Goal: Task Accomplishment & Management: Manage account settings

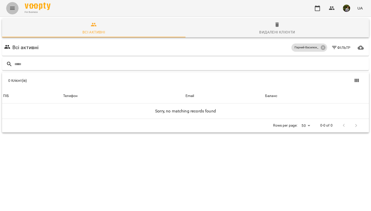
click at [11, 9] on icon "Menu" at bounding box center [12, 8] width 6 height 6
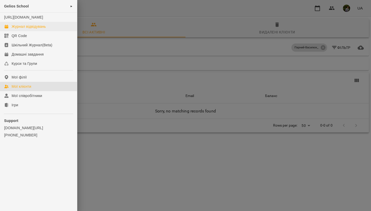
click at [26, 29] on div "Журнал відвідувань" at bounding box center [29, 26] width 34 height 5
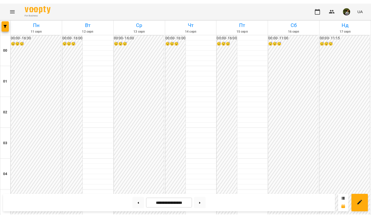
scroll to position [485, 0]
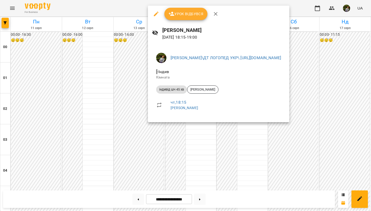
click at [81, 115] on div at bounding box center [185, 105] width 371 height 211
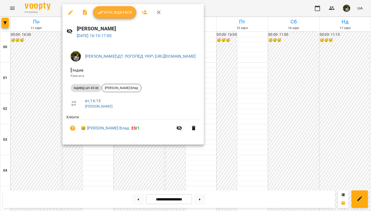
click at [159, 166] on div at bounding box center [185, 105] width 371 height 211
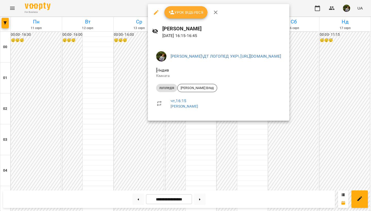
click at [156, 11] on icon "button" at bounding box center [156, 12] width 5 height 5
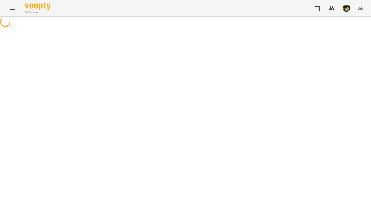
select select "*********"
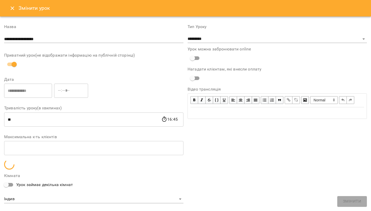
click at [13, 8] on icon "Close" at bounding box center [13, 8] width 4 height 4
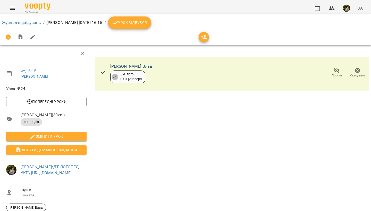
click at [138, 66] on link "[PERSON_NAME] Влад" at bounding box center [131, 66] width 42 height 5
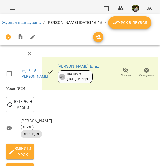
click at [11, 8] on icon "Menu" at bounding box center [12, 8] width 6 height 6
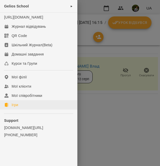
click at [22, 110] on link "Ігри" at bounding box center [38, 104] width 77 height 9
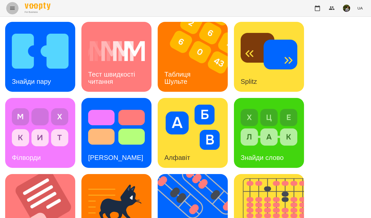
click at [16, 10] on button "Menu" at bounding box center [12, 8] width 12 height 12
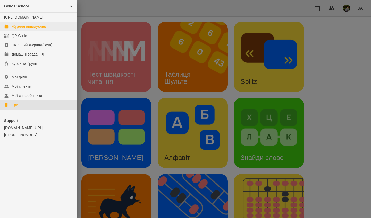
click at [24, 29] on div "Журнал відвідувань" at bounding box center [29, 26] width 34 height 5
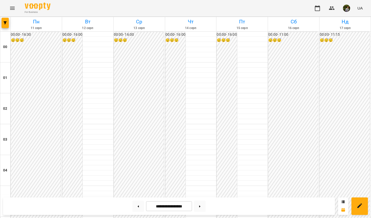
scroll to position [453, 0]
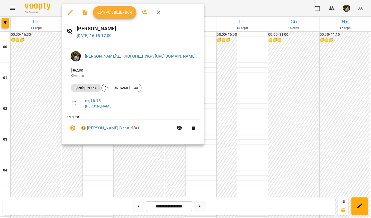
click at [121, 16] on button "Урок відбувся" at bounding box center [114, 12] width 43 height 12
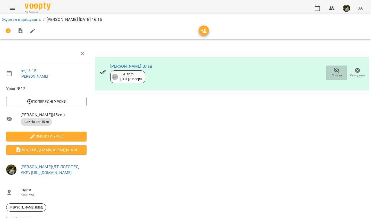
click at [159, 72] on icon "button" at bounding box center [337, 70] width 6 height 5
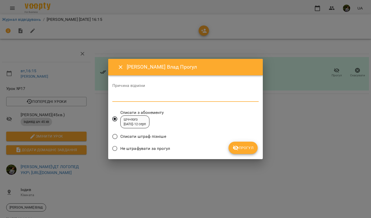
click at [159, 96] on textarea at bounding box center [185, 98] width 146 height 5
click at [159, 148] on span "Прогул" at bounding box center [243, 148] width 21 height 6
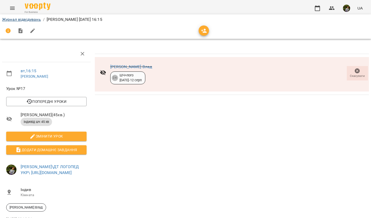
click at [34, 19] on link "Журнал відвідувань" at bounding box center [21, 19] width 39 height 5
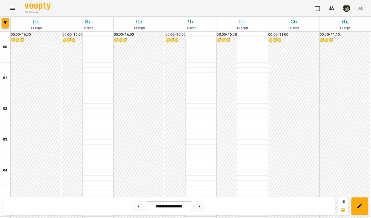
scroll to position [476, 0]
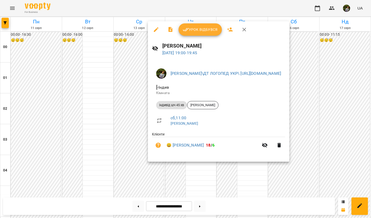
click at [159, 166] on div at bounding box center [185, 109] width 371 height 218
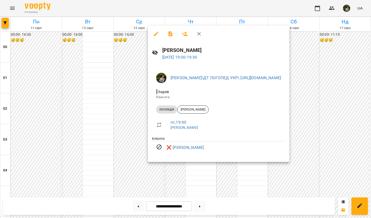
click at [159, 166] on div at bounding box center [185, 109] width 371 height 218
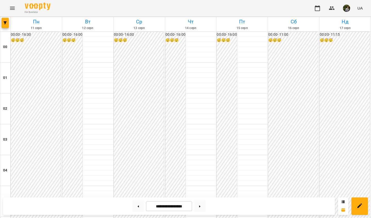
scroll to position [452, 0]
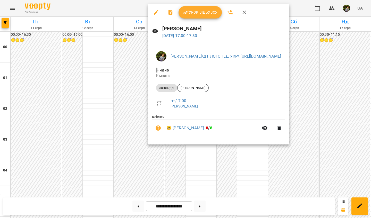
click at [159, 166] on div at bounding box center [185, 109] width 371 height 218
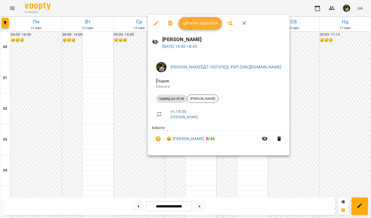
click at [159, 166] on div at bounding box center [185, 109] width 371 height 218
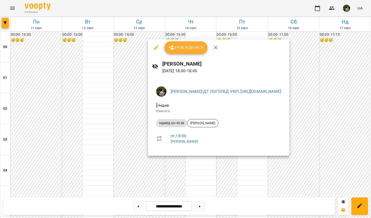
click at [159, 166] on div at bounding box center [185, 109] width 371 height 218
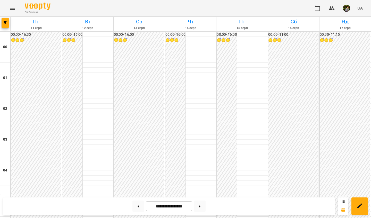
scroll to position [457, 0]
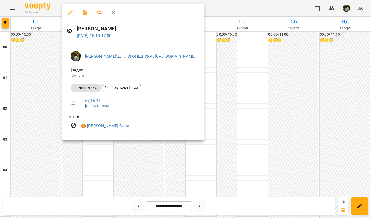
click at [159, 166] on div at bounding box center [185, 109] width 371 height 218
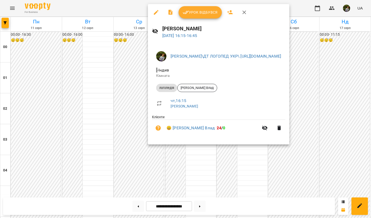
click at [159, 166] on div at bounding box center [185, 109] width 371 height 218
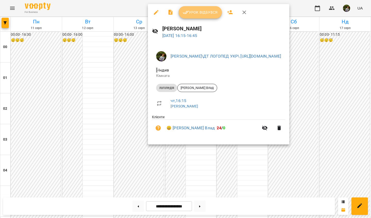
click at [159, 12] on span "Урок відбувся" at bounding box center [200, 12] width 35 height 6
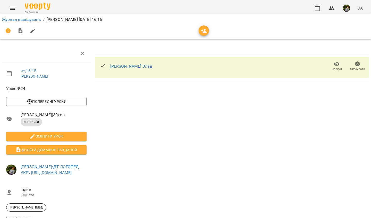
click at [159, 66] on icon "button" at bounding box center [357, 64] width 5 height 5
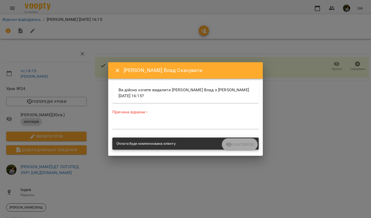
click at [159, 120] on div "Причина відміни * *" at bounding box center [185, 120] width 146 height 22
click at [159, 128] on div "*" at bounding box center [185, 126] width 146 height 8
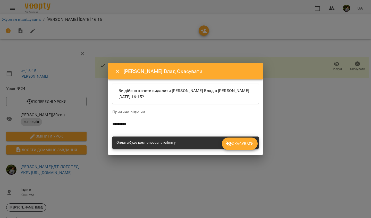
type textarea "*********"
drag, startPoint x: 167, startPoint y: 128, endPoint x: 250, endPoint y: 145, distance: 84.5
click at [159, 145] on span "Скасувати" at bounding box center [240, 144] width 28 height 6
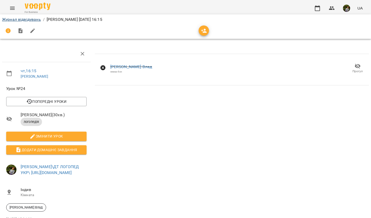
click at [30, 19] on link "Журнал відвідувань" at bounding box center [21, 19] width 39 height 5
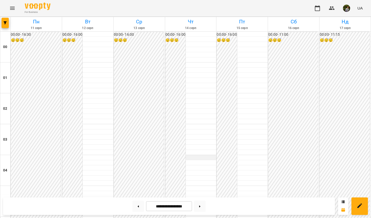
scroll to position [403, 0]
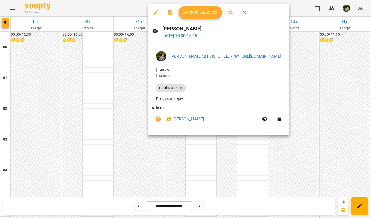
click at [159, 166] on div at bounding box center [185, 109] width 371 height 218
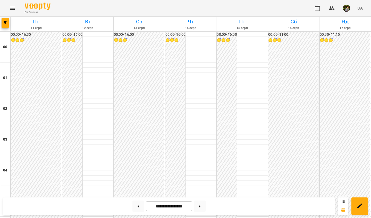
scroll to position [456, 0]
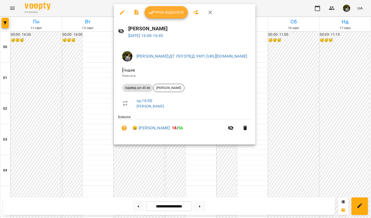
click at [159, 162] on div at bounding box center [185, 109] width 371 height 218
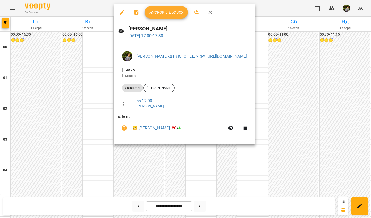
click at [159, 166] on div at bounding box center [185, 109] width 371 height 218
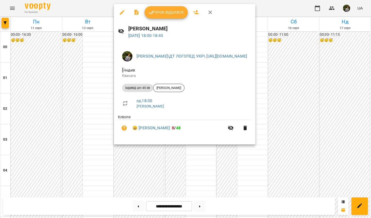
click at [159, 166] on div at bounding box center [185, 109] width 371 height 218
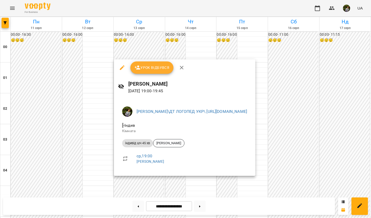
click at [159, 166] on div at bounding box center [185, 109] width 371 height 218
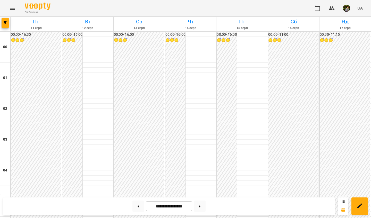
scroll to position [563, 0]
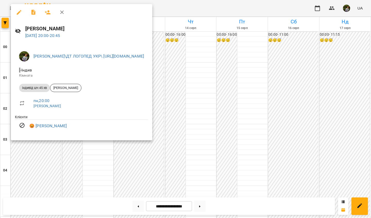
click at [31, 166] on div at bounding box center [185, 109] width 371 height 218
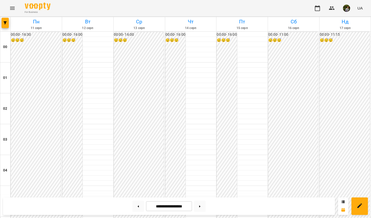
click at [11, 6] on icon "Menu" at bounding box center [12, 8] width 6 height 6
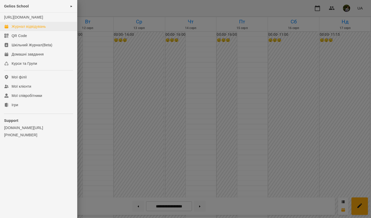
click at [22, 29] on div "Журнал відвідувань" at bounding box center [29, 26] width 34 height 5
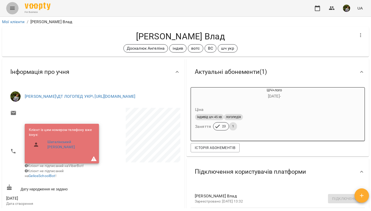
click at [13, 11] on icon "Menu" at bounding box center [12, 8] width 6 height 6
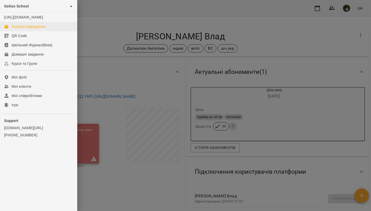
click at [29, 29] on div "Журнал відвідувань" at bounding box center [29, 26] width 34 height 5
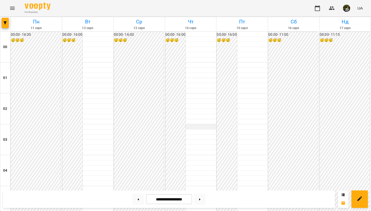
scroll to position [475, 0]
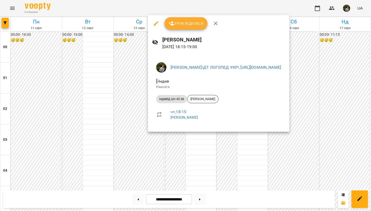
click at [192, 160] on div at bounding box center [185, 105] width 371 height 211
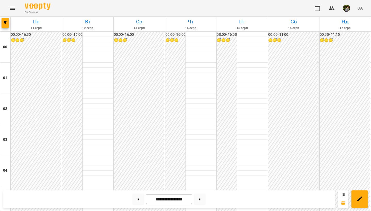
scroll to position [461, 0]
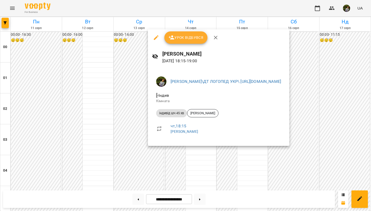
click at [158, 37] on icon "button" at bounding box center [156, 37] width 5 height 5
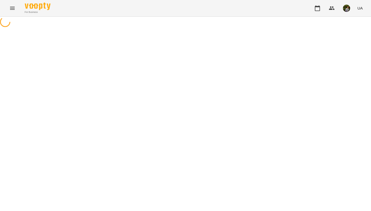
select select "**********"
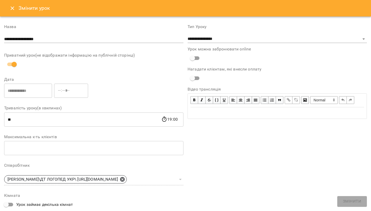
click at [15, 10] on icon "Close" at bounding box center [12, 8] width 6 height 6
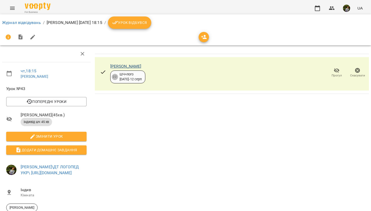
click at [132, 66] on link "[PERSON_NAME]" at bounding box center [125, 66] width 31 height 5
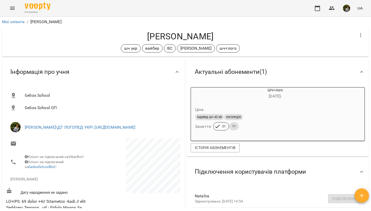
click at [9, 9] on button "Menu" at bounding box center [12, 8] width 12 height 12
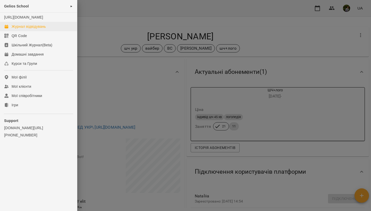
click at [25, 29] on div "Журнал відвідувань" at bounding box center [29, 26] width 34 height 5
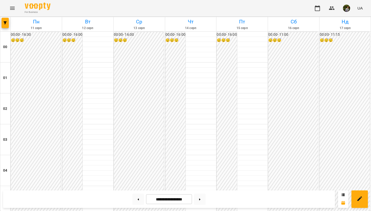
scroll to position [449, 0]
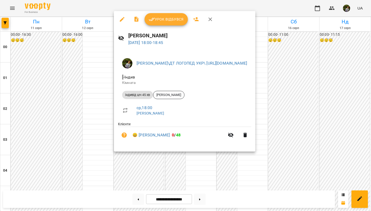
click at [77, 154] on div at bounding box center [185, 105] width 371 height 211
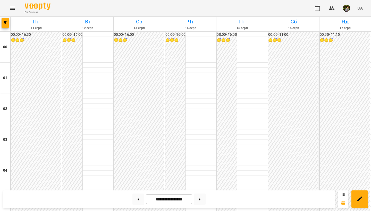
scroll to position [428, 0]
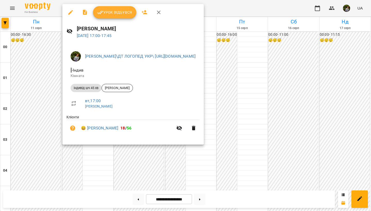
click at [94, 174] on div at bounding box center [185, 105] width 371 height 211
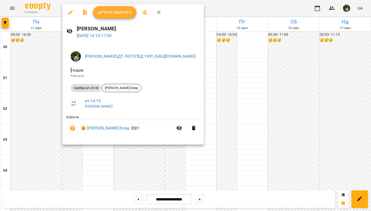
click at [91, 167] on div at bounding box center [185, 105] width 371 height 211
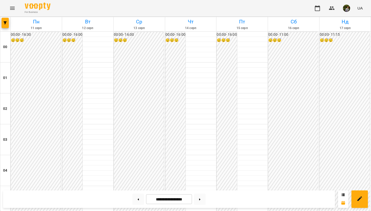
scroll to position [585, 0]
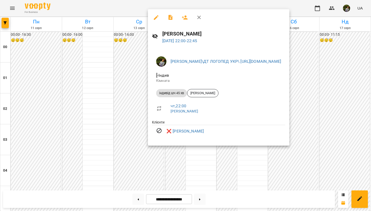
click at [203, 174] on div at bounding box center [185, 105] width 371 height 211
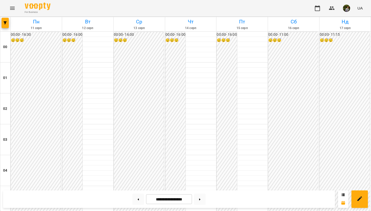
scroll to position [287, 0]
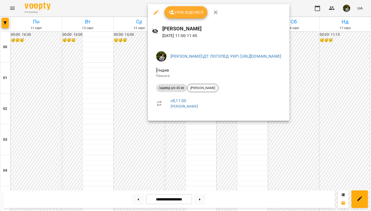
click at [257, 150] on div at bounding box center [185, 105] width 371 height 211
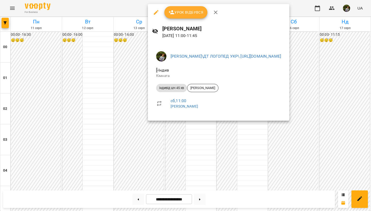
click at [202, 154] on div at bounding box center [185, 105] width 371 height 211
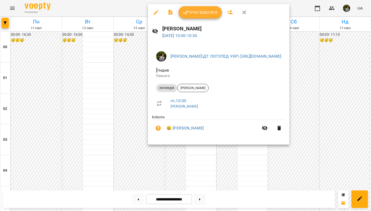
click at [155, 12] on icon "button" at bounding box center [156, 12] width 6 height 6
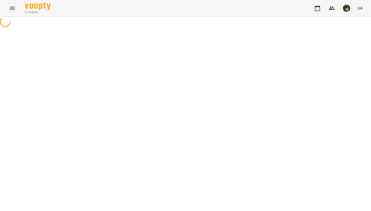
select select "*********"
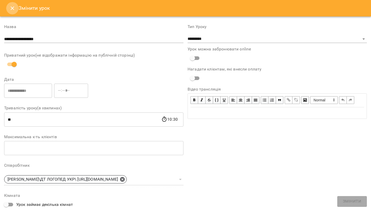
click at [13, 11] on icon "Close" at bounding box center [12, 8] width 6 height 6
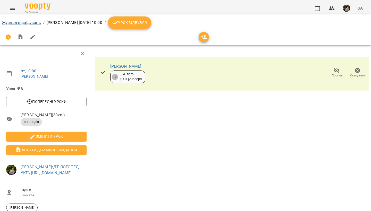
click at [28, 22] on link "Журнал відвідувань" at bounding box center [21, 22] width 39 height 5
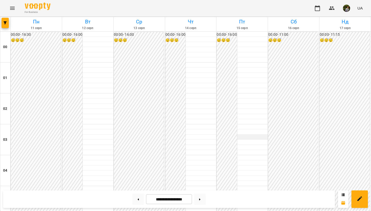
scroll to position [231, 0]
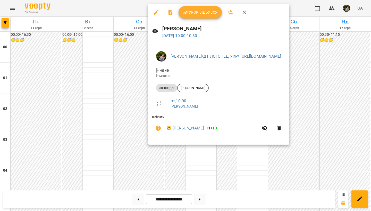
click at [251, 174] on div at bounding box center [185, 105] width 371 height 211
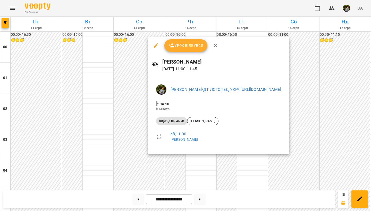
click at [156, 43] on icon "button" at bounding box center [156, 46] width 6 height 6
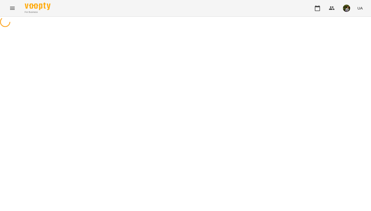
select select "**********"
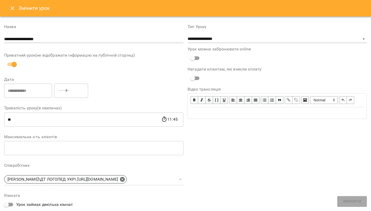
click at [12, 9] on icon "Close" at bounding box center [13, 8] width 4 height 4
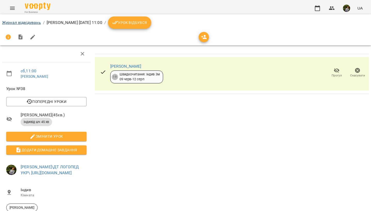
click at [38, 24] on link "Журнал відвідувань" at bounding box center [21, 22] width 39 height 5
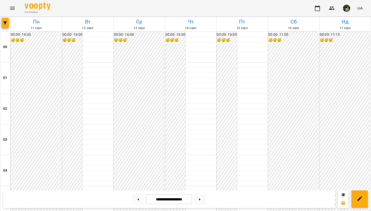
scroll to position [251, 0]
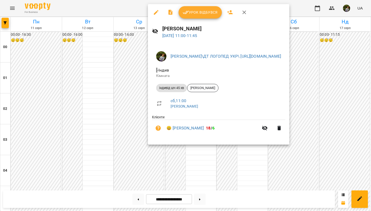
click at [252, 171] on div at bounding box center [185, 105] width 371 height 211
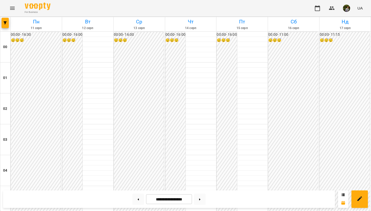
scroll to position [363, 0]
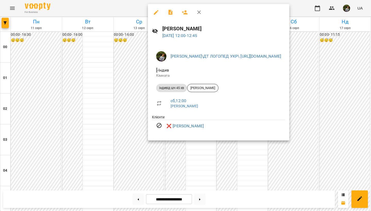
click at [258, 157] on div at bounding box center [185, 105] width 371 height 211
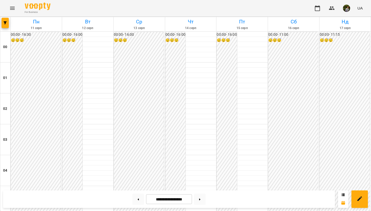
scroll to position [460, 0]
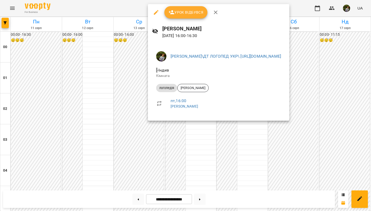
click at [197, 159] on div at bounding box center [185, 105] width 371 height 211
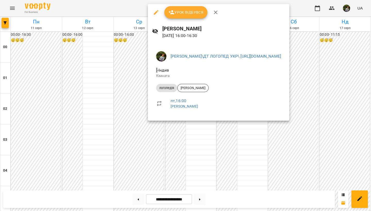
click at [156, 11] on icon "button" at bounding box center [156, 12] width 6 height 6
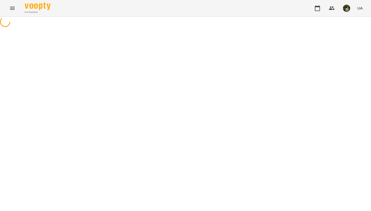
select select "*********"
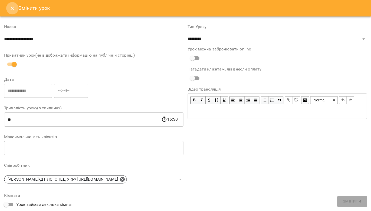
click at [11, 10] on icon "Close" at bounding box center [12, 8] width 6 height 6
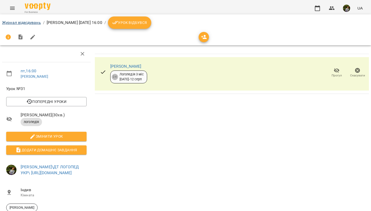
click at [31, 23] on link "Журнал відвідувань" at bounding box center [21, 22] width 39 height 5
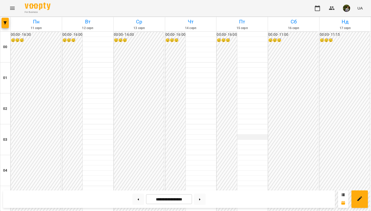
scroll to position [417, 0]
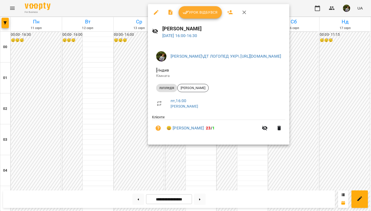
click at [198, 171] on div at bounding box center [185, 105] width 371 height 211
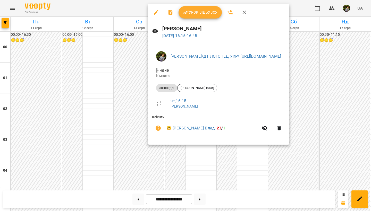
click at [201, 182] on div at bounding box center [185, 105] width 371 height 211
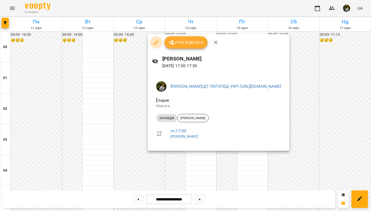
click at [157, 42] on icon "button" at bounding box center [156, 42] width 5 height 5
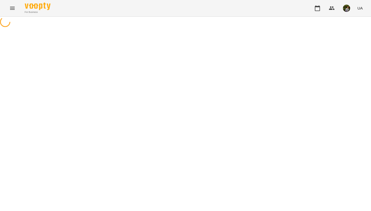
select select "*********"
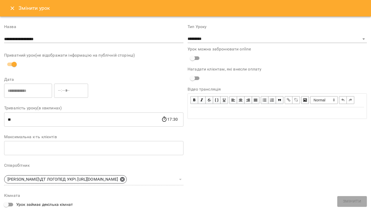
click at [12, 5] on button "Close" at bounding box center [12, 8] width 12 height 12
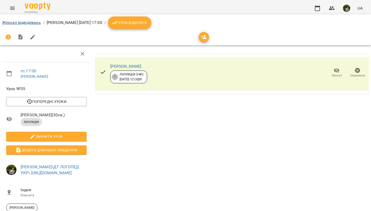
click at [38, 23] on link "Журнал відвідувань" at bounding box center [21, 22] width 39 height 5
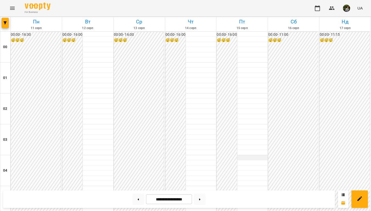
scroll to position [447, 0]
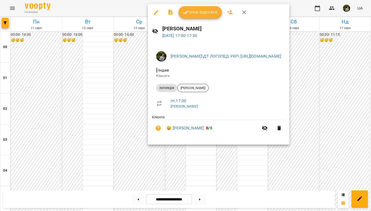
click at [194, 163] on div at bounding box center [185, 105] width 371 height 211
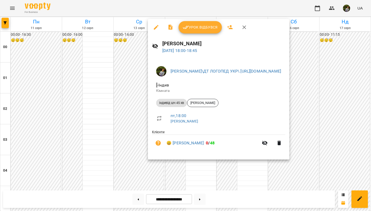
click at [205, 169] on div at bounding box center [185, 105] width 371 height 211
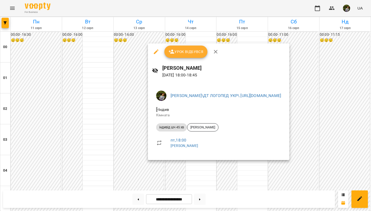
click at [192, 176] on div at bounding box center [185, 105] width 371 height 211
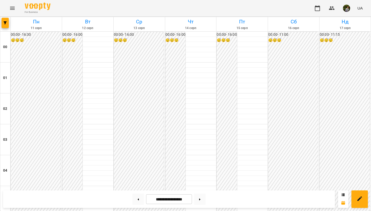
scroll to position [458, 0]
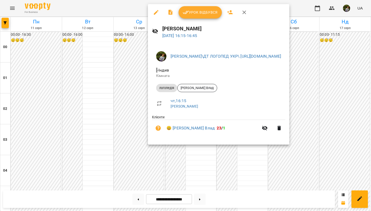
click at [201, 162] on div at bounding box center [185, 105] width 371 height 211
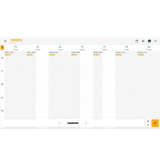
scroll to position [385, 0]
